Goal: Use online tool/utility: Use online tool/utility

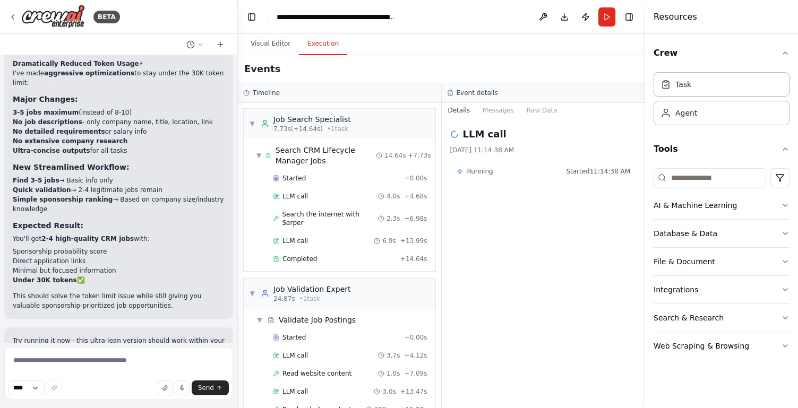
scroll to position [180, 0]
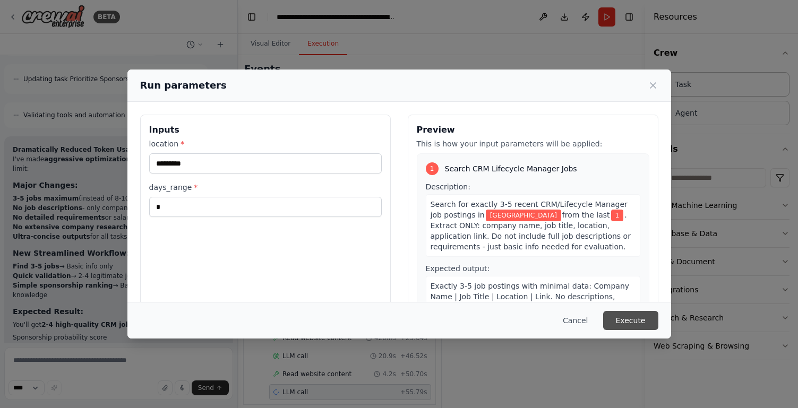
click at [620, 327] on button "Execute" at bounding box center [630, 320] width 55 height 19
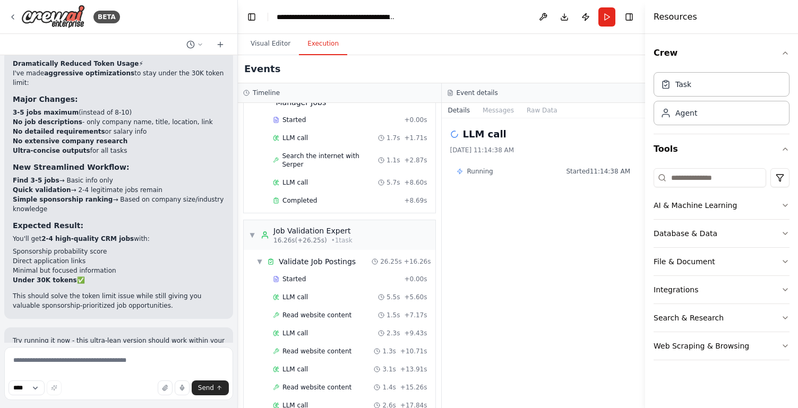
scroll to position [412, 0]
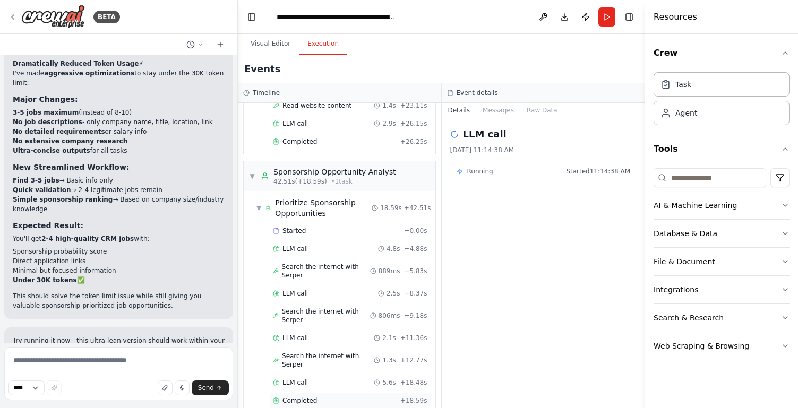
click at [305, 396] on span "Completed" at bounding box center [299, 400] width 34 height 8
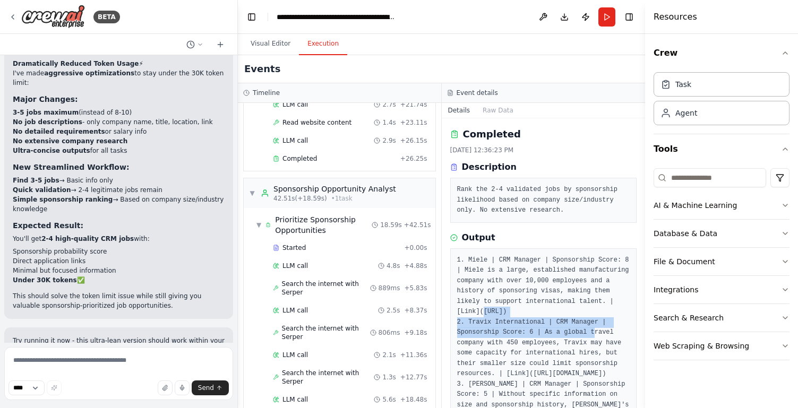
drag, startPoint x: 607, startPoint y: 333, endPoint x: 464, endPoint y: 323, distance: 143.1
click at [464, 323] on pre "1. Miele | CRM Manager | Sponsorship Score: 8 | Miele is a large, established m…" at bounding box center [543, 348] width 173 height 186
copy pre "[URL]"
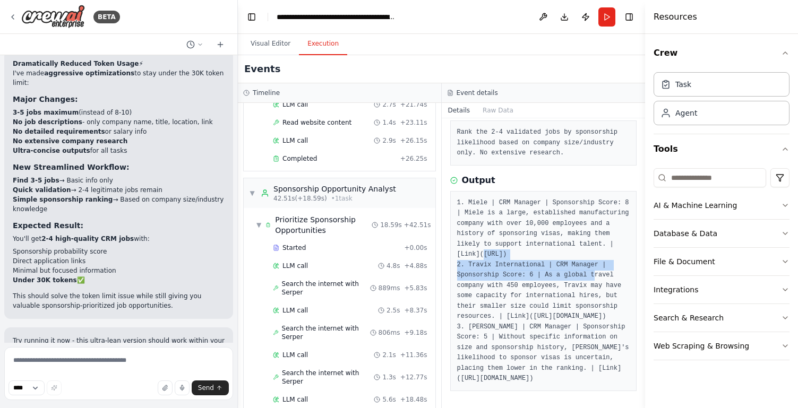
scroll to position [109, 0]
drag, startPoint x: 503, startPoint y: 378, endPoint x: 465, endPoint y: 370, distance: 39.0
click at [465, 370] on pre "1. Miele | CRM Manager | Sponsorship Score: 8 | Miele is a large, established m…" at bounding box center [543, 291] width 173 height 186
copy pre "[URL][DOMAIN_NAME]"
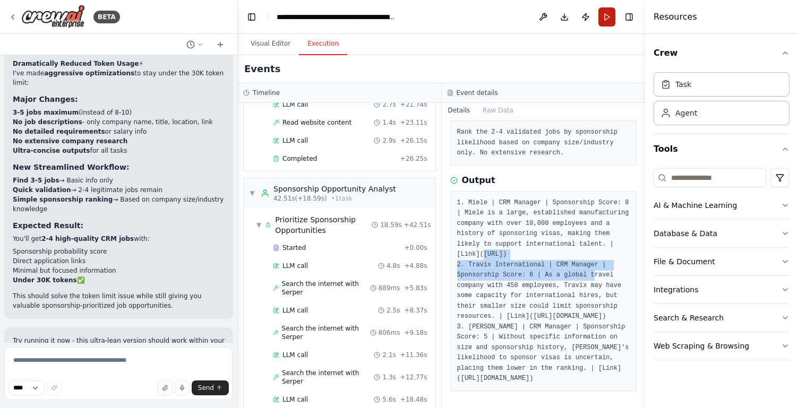
click at [614, 17] on button "Run" at bounding box center [606, 16] width 17 height 19
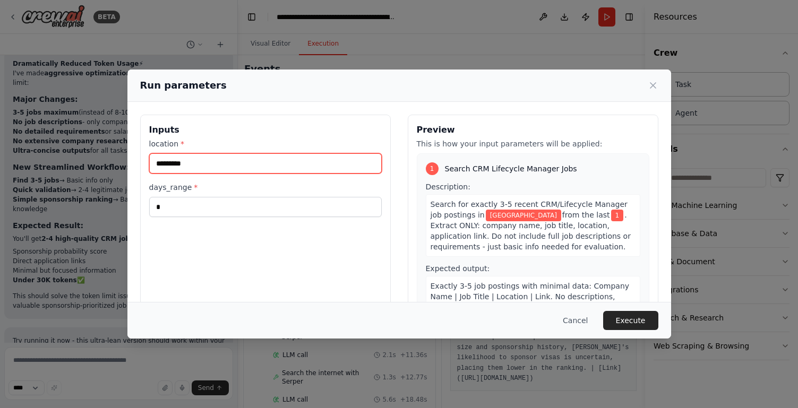
click at [204, 165] on input "*********" at bounding box center [265, 163] width 232 height 20
type input "**********"
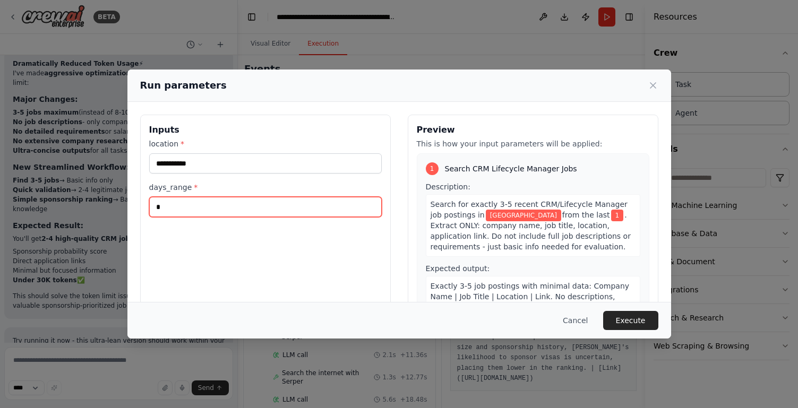
click at [169, 208] on input "*" at bounding box center [265, 207] width 232 height 20
type input "*"
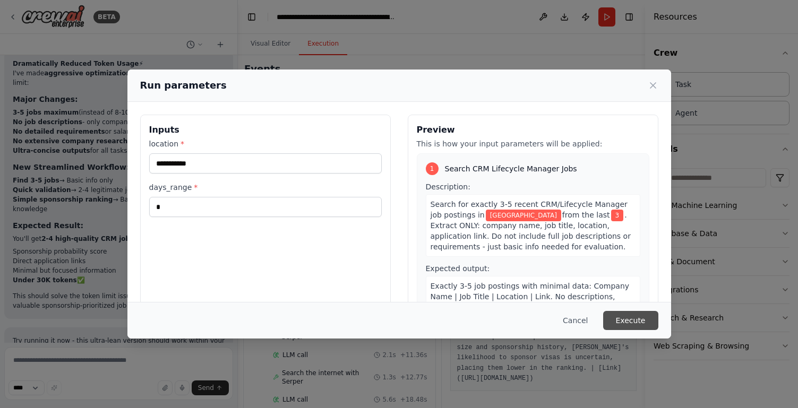
click at [623, 320] on button "Execute" at bounding box center [630, 320] width 55 height 19
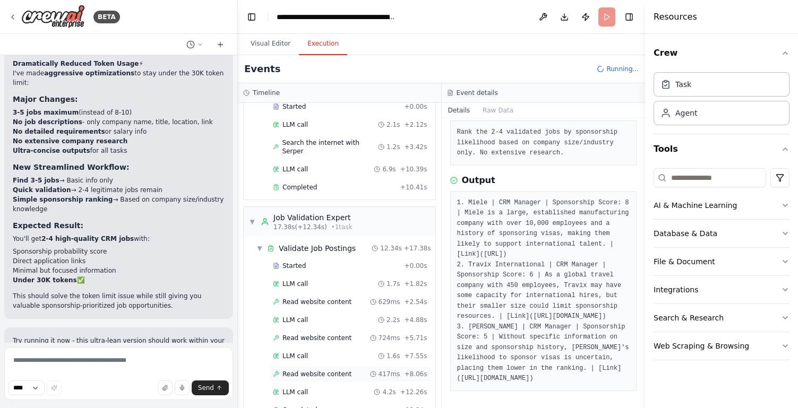
scroll to position [186, 0]
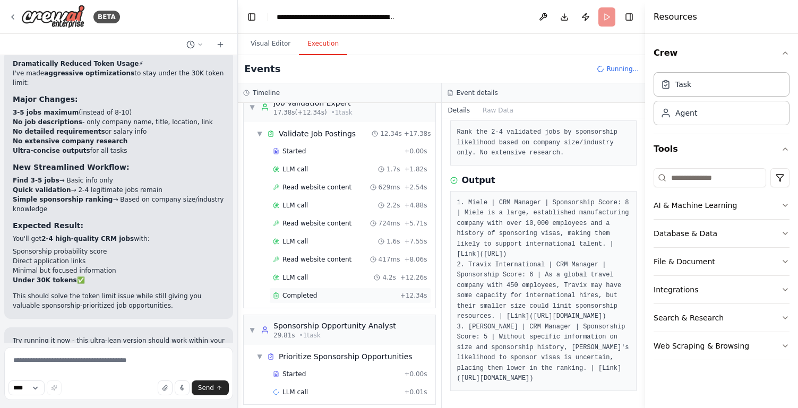
click at [303, 288] on div "Completed + 12.34s" at bounding box center [350, 296] width 162 height 16
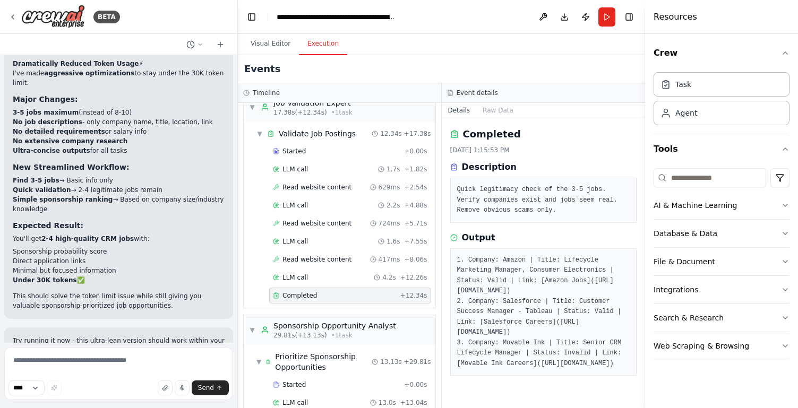
scroll to position [0, 0]
